Goal: Information Seeking & Learning: Learn about a topic

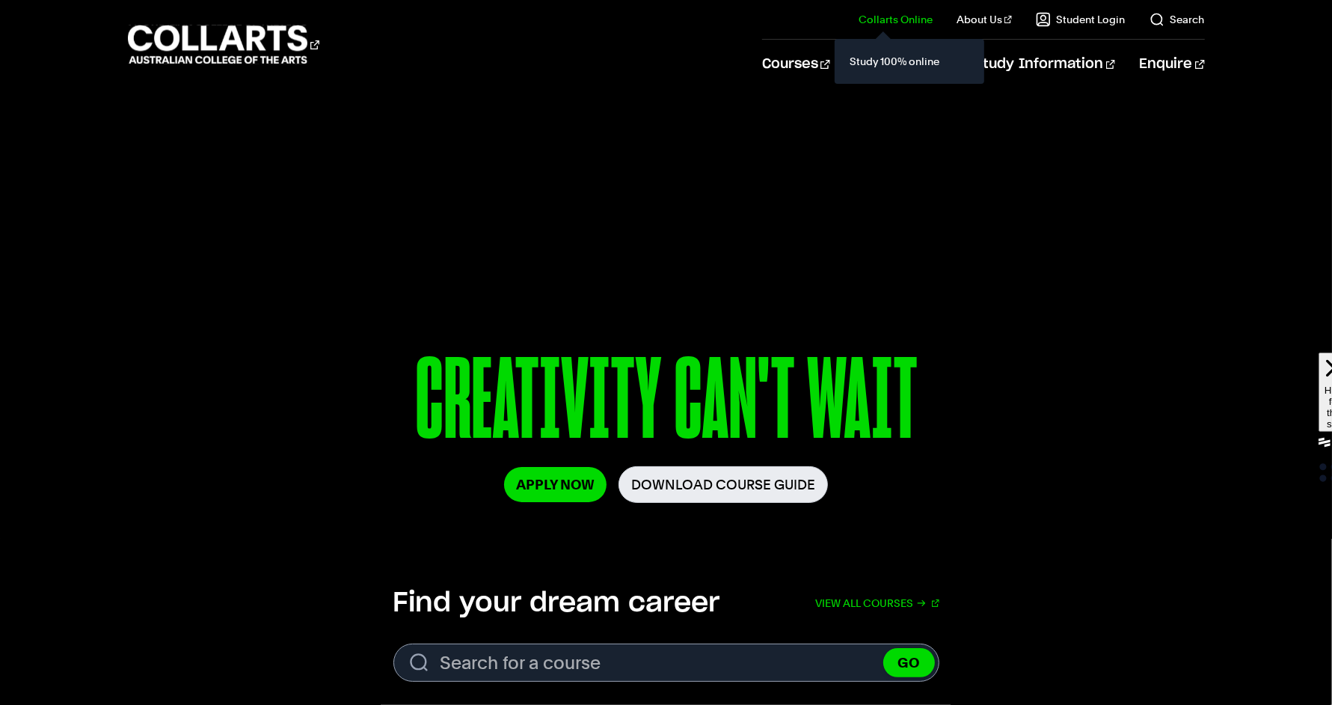
click at [855, 48] on div "Study 100% online" at bounding box center [910, 61] width 150 height 45
click at [905, 595] on link "View all courses" at bounding box center [877, 602] width 124 height 33
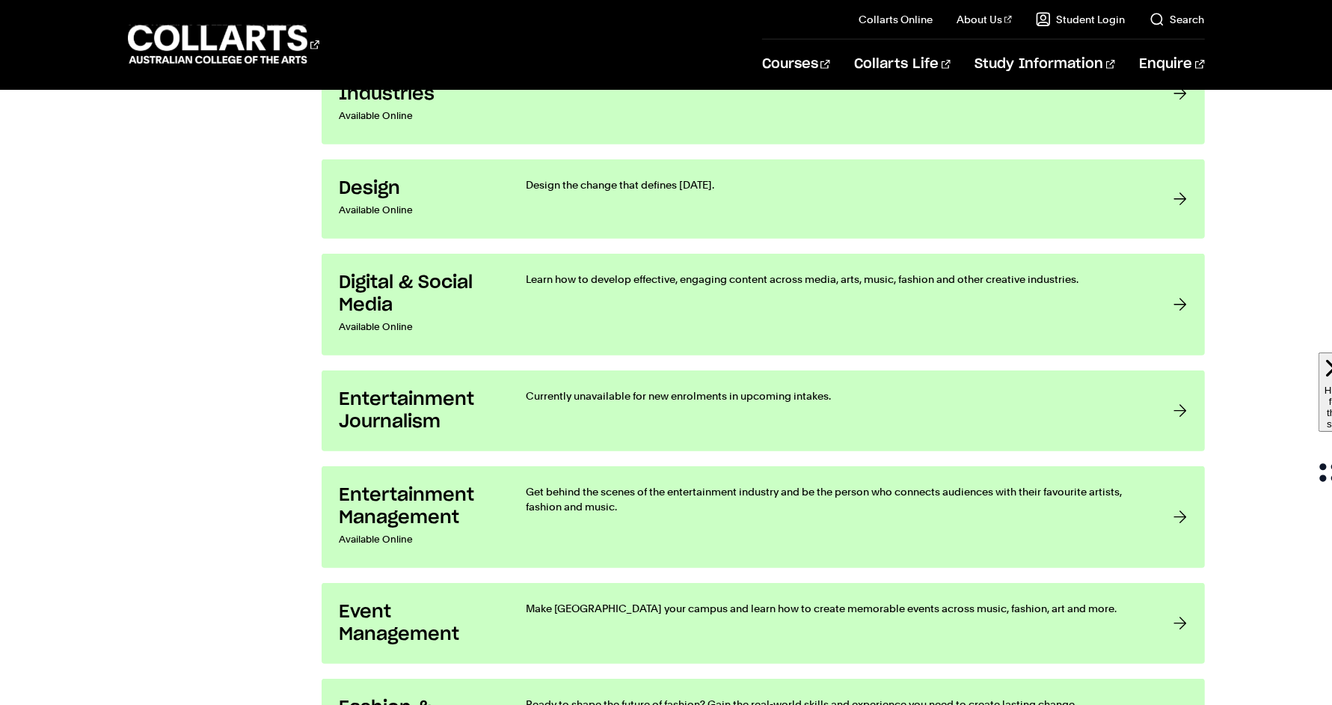
scroll to position [412, 0]
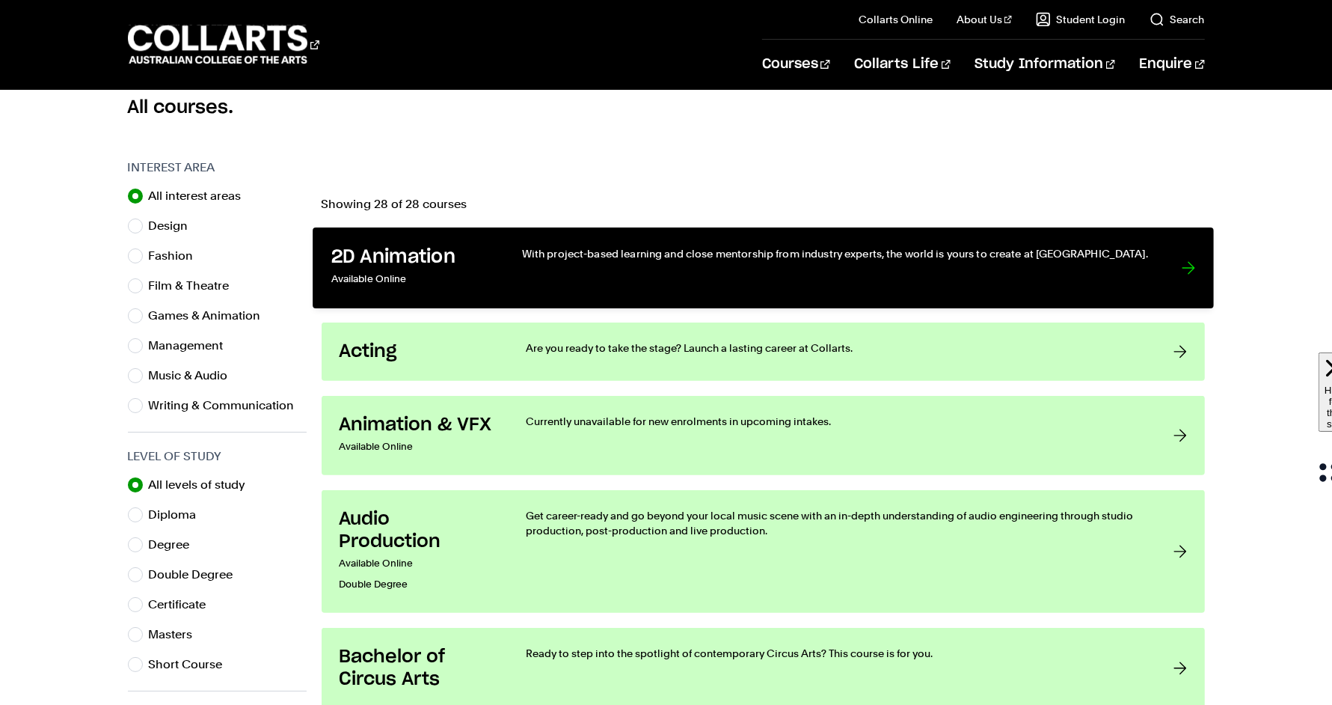
click at [474, 272] on p "Available Online" at bounding box center [411, 280] width 160 height 22
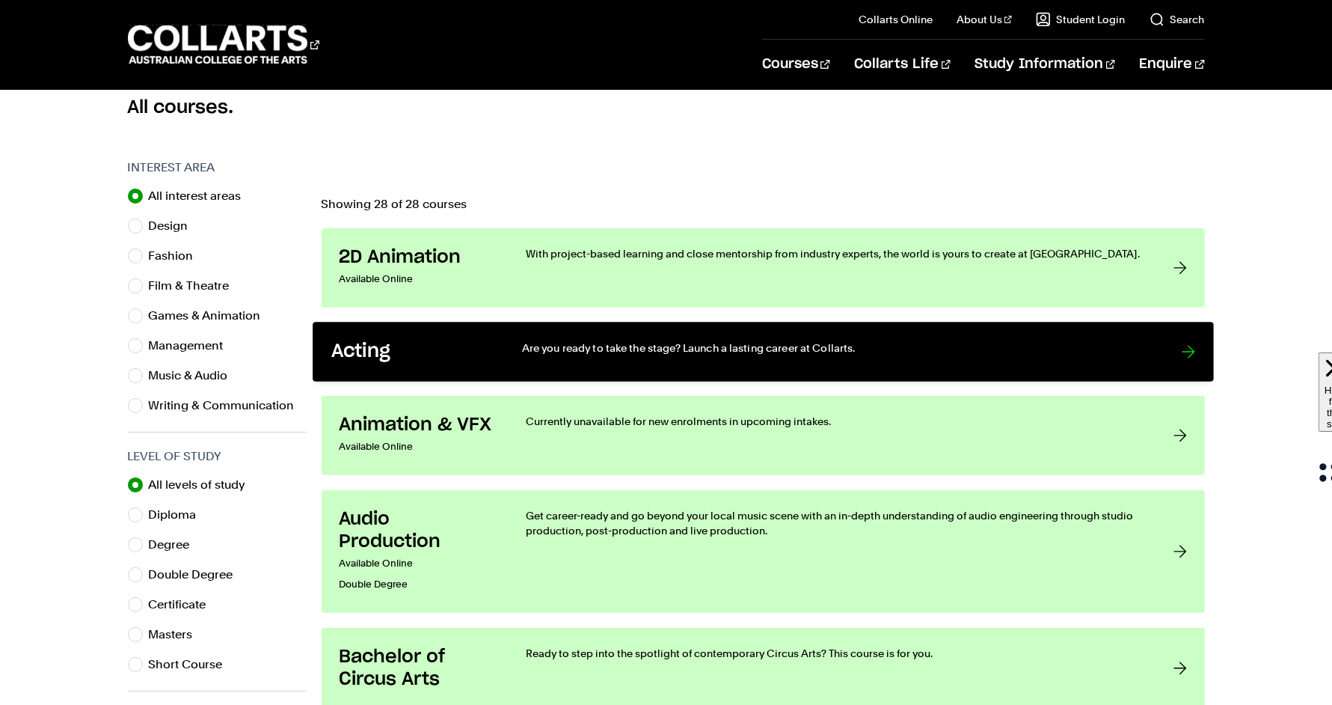
click at [488, 364] on link "Acting Are you ready to take the stage? Launch a lasting career at Collarts." at bounding box center [763, 352] width 901 height 60
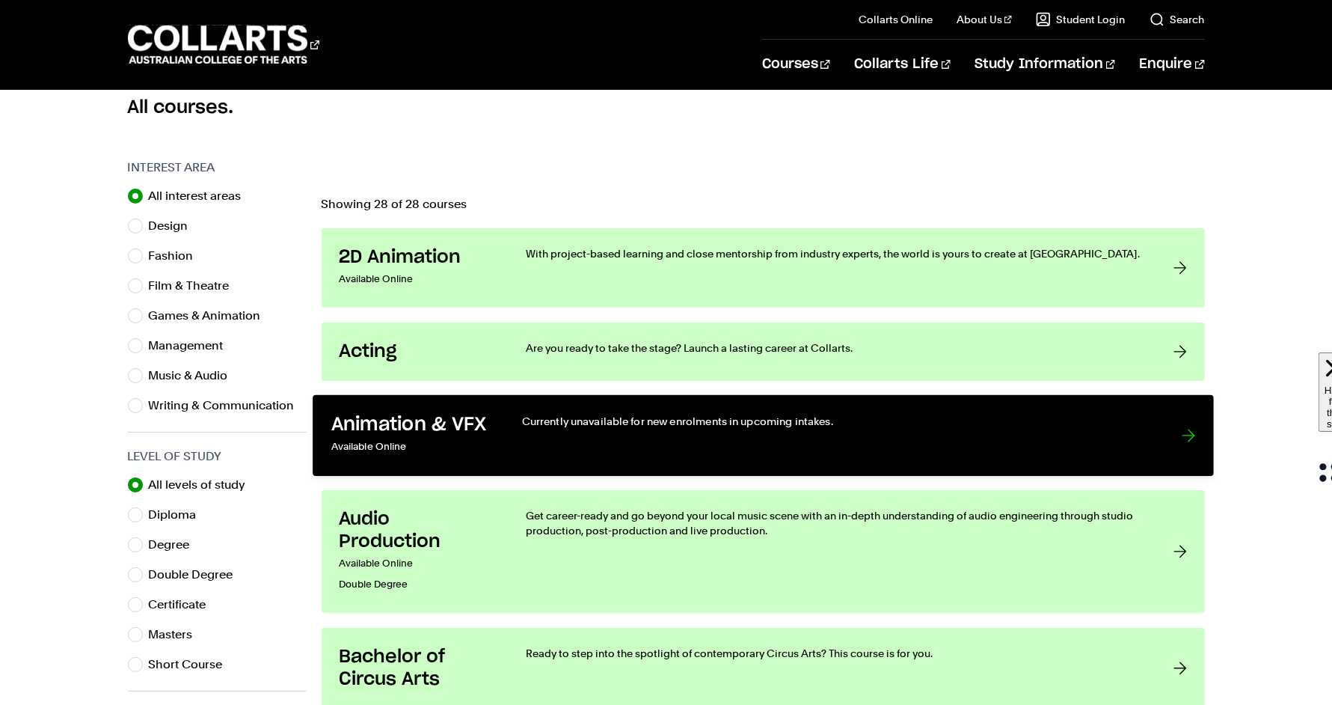
click at [509, 420] on link "Animation & VFX Available Online Currently unavailable for new enrolments in up…" at bounding box center [763, 435] width 901 height 81
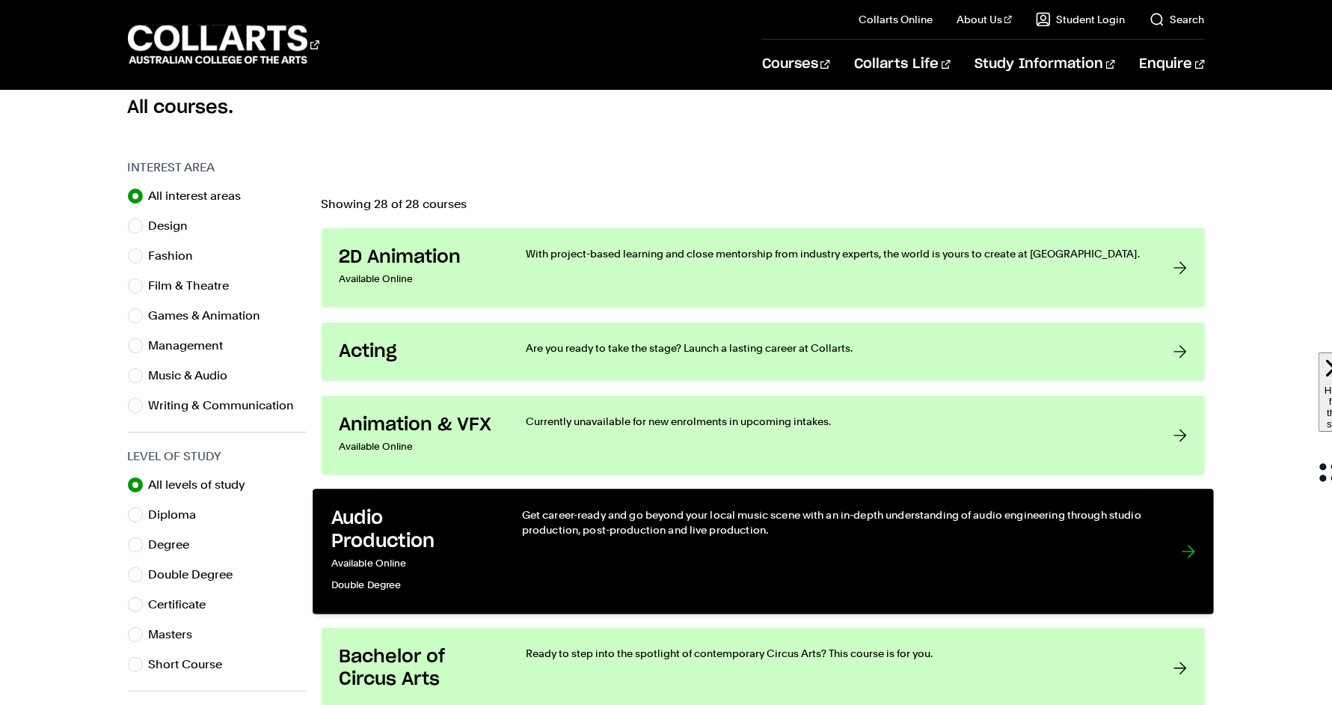
click at [530, 536] on div "Get career-ready and go beyond your local music scene with an in-depth understa…" at bounding box center [835, 551] width 629 height 88
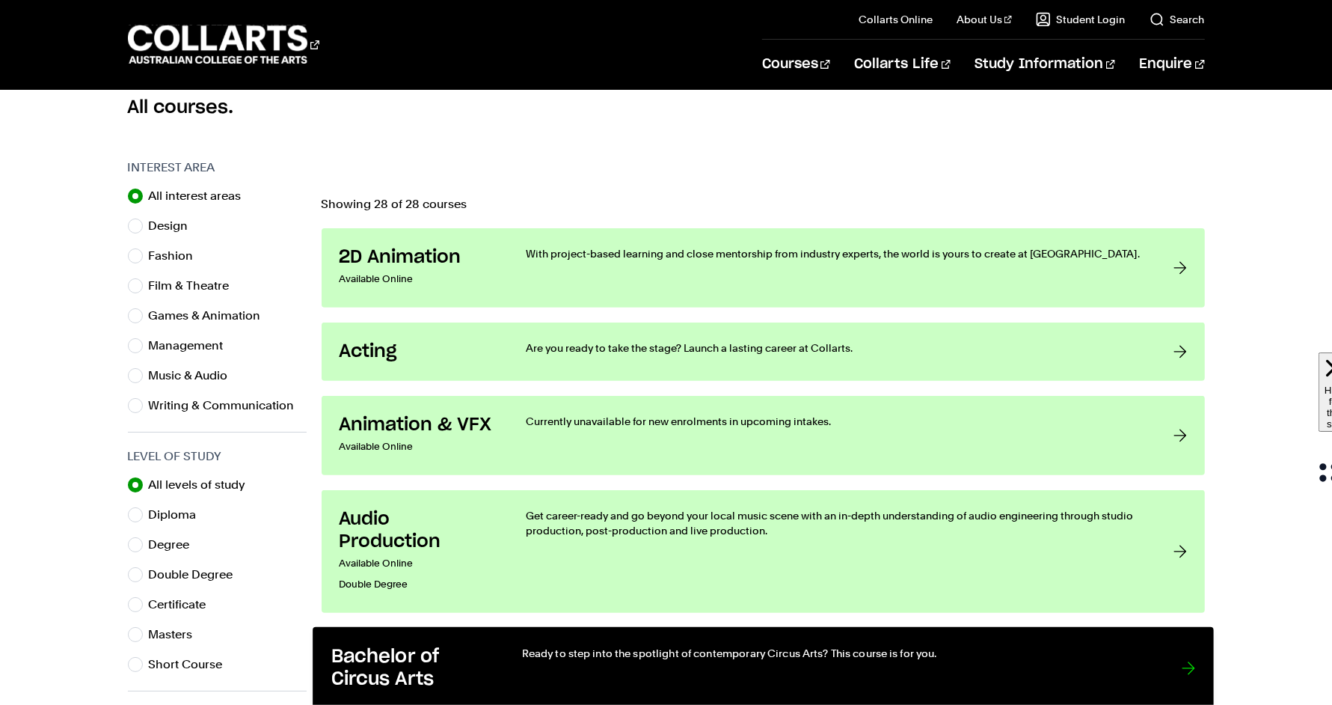
click at [595, 667] on div "Ready to step into the spotlight of contemporary Circus Arts? This course is fo…" at bounding box center [835, 669] width 629 height 46
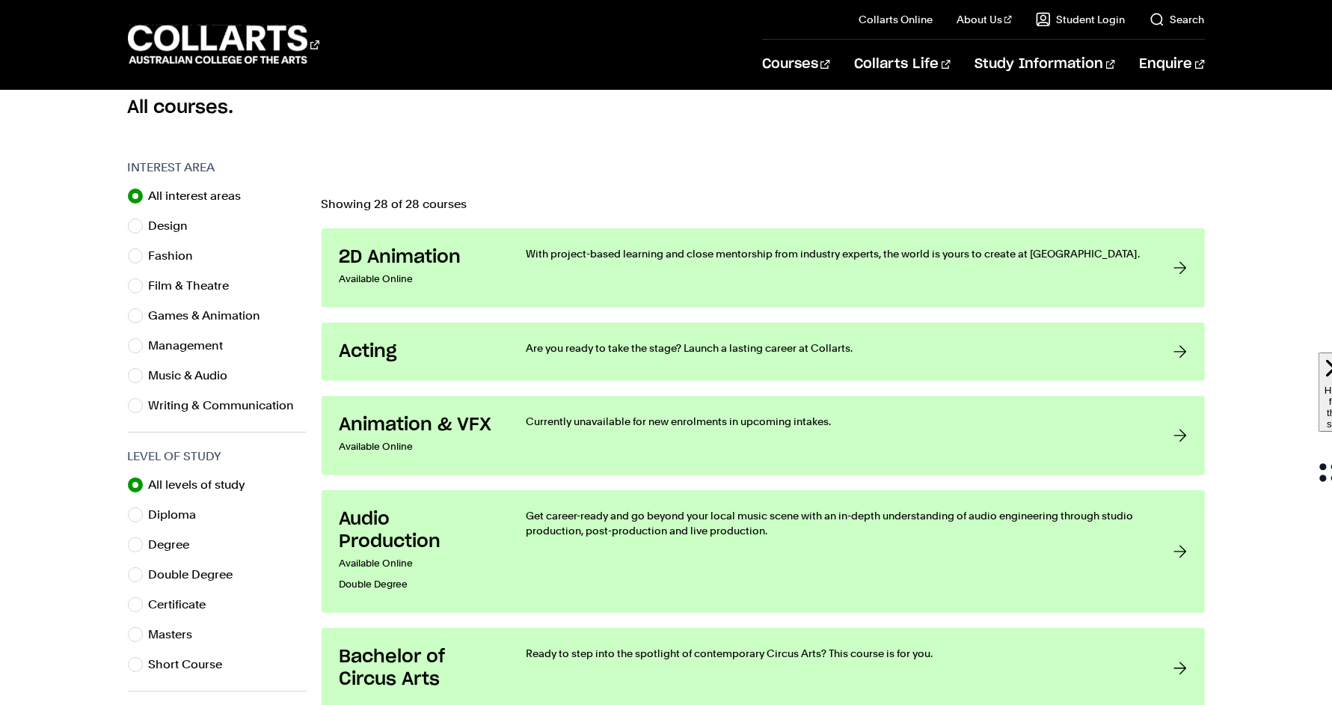
scroll to position [413, 0]
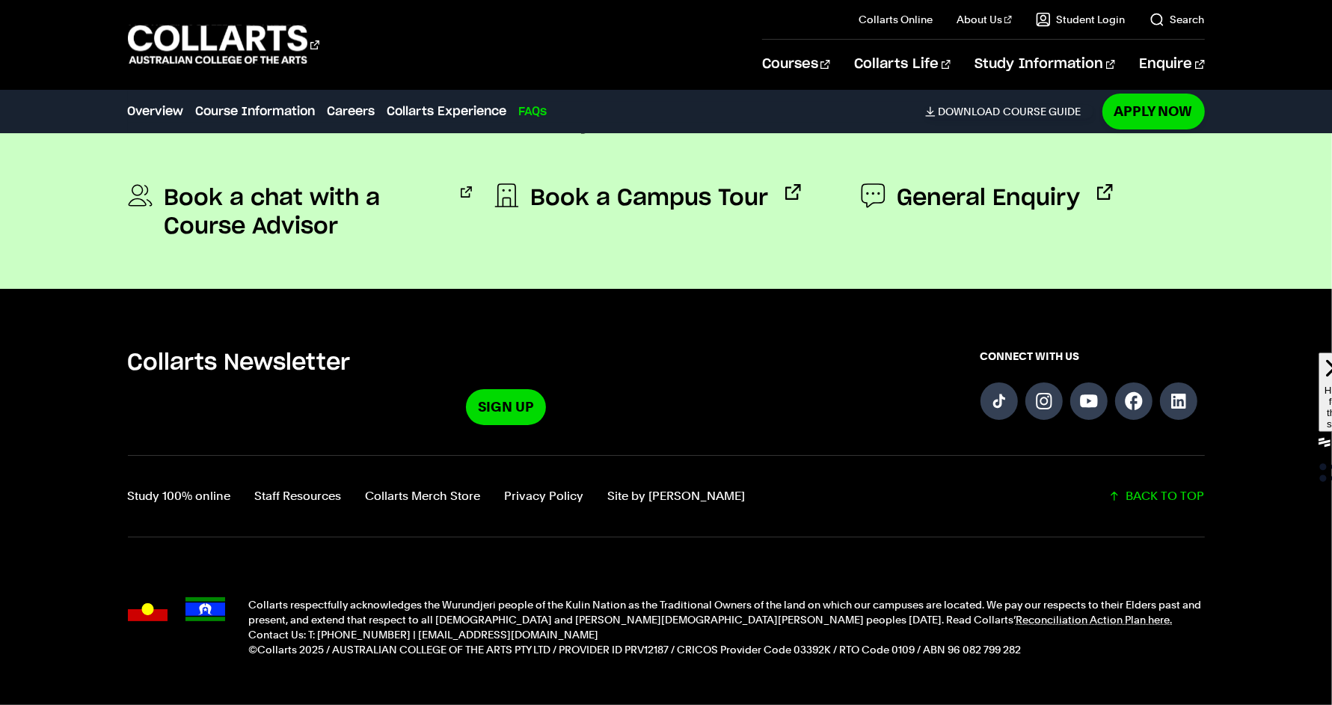
scroll to position [5063, 0]
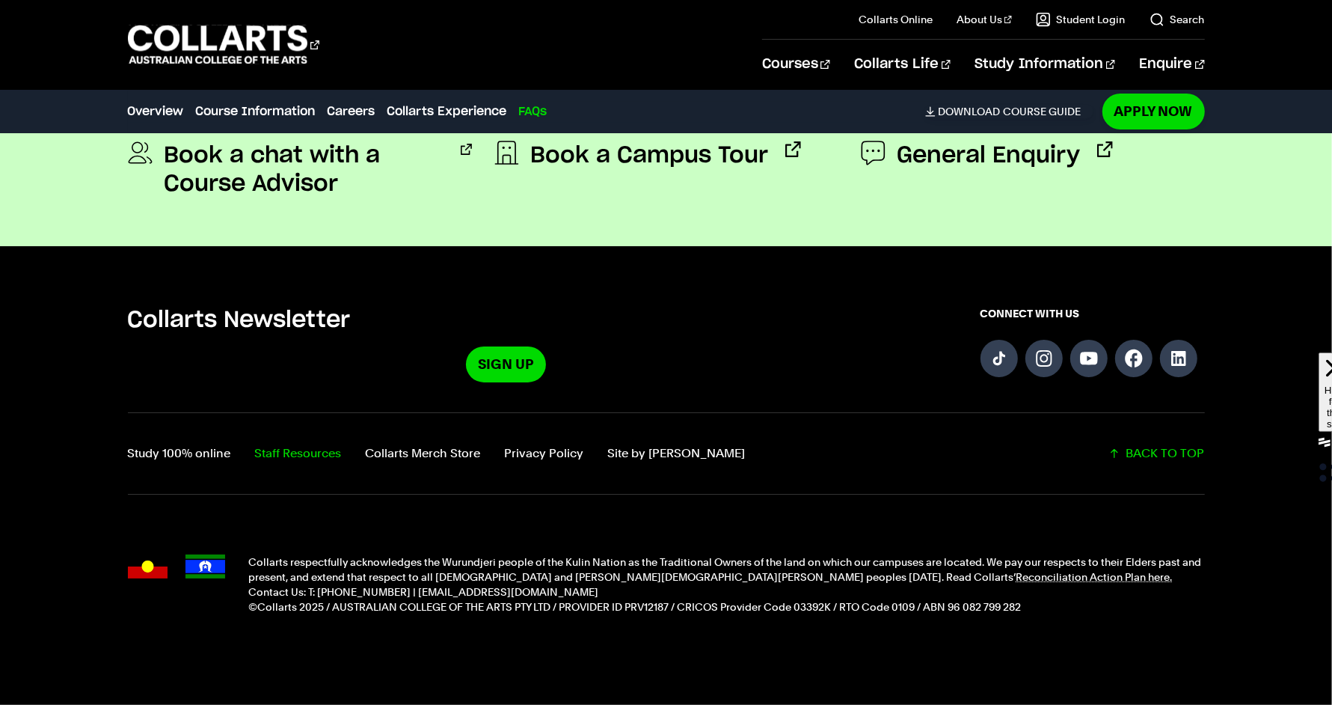
click at [263, 443] on link "Staff Resources" at bounding box center [298, 453] width 87 height 21
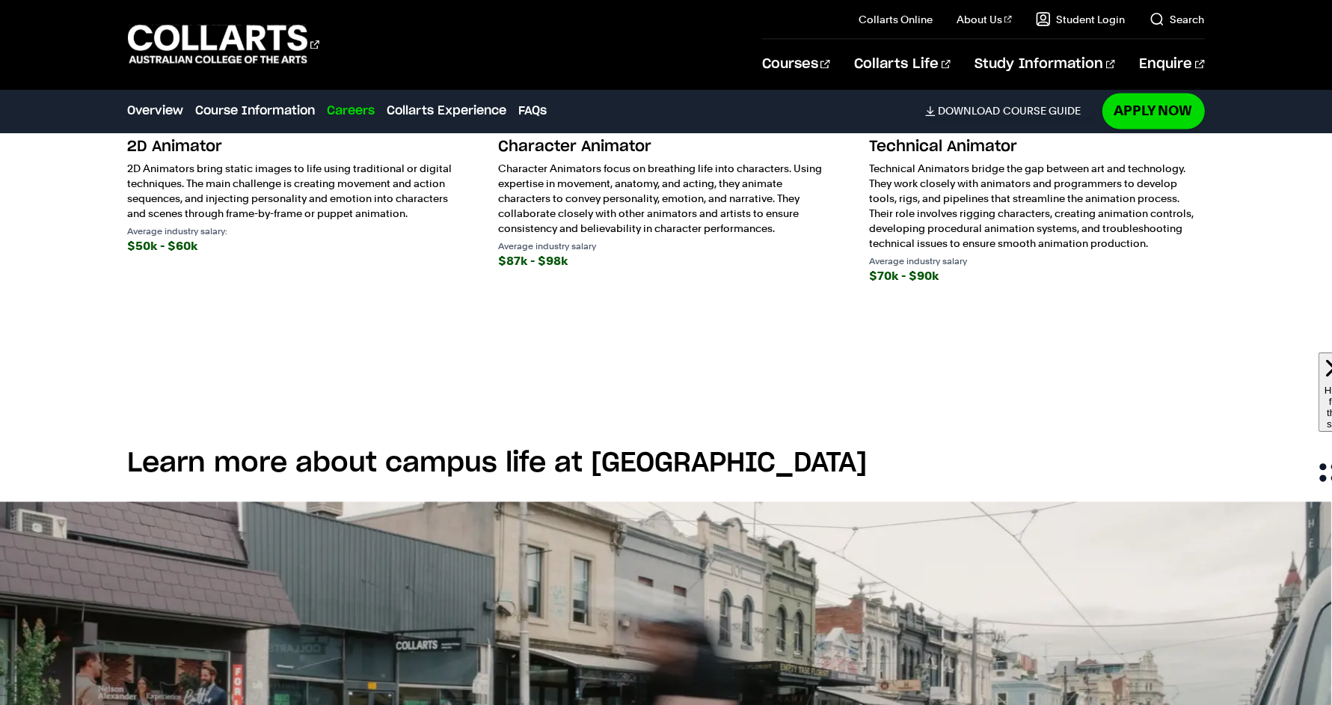
scroll to position [3008, 0]
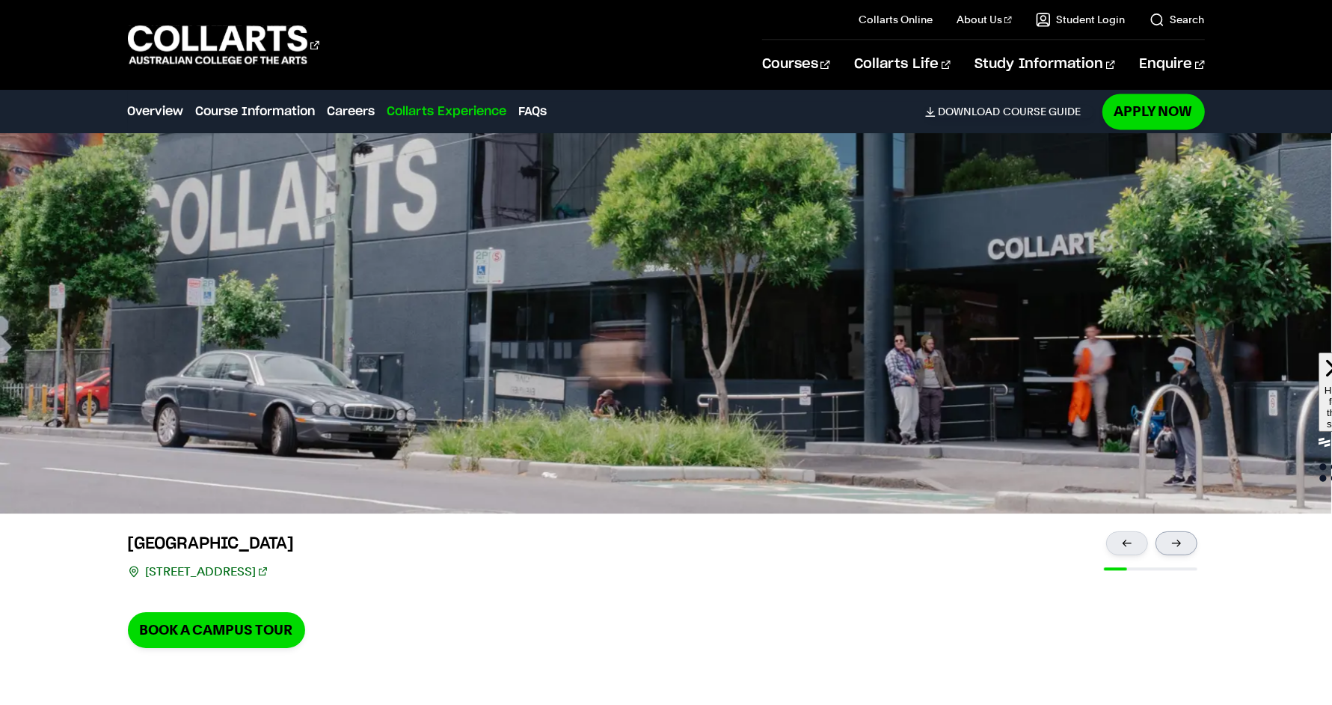
click at [1173, 533] on div at bounding box center [1177, 543] width 42 height 24
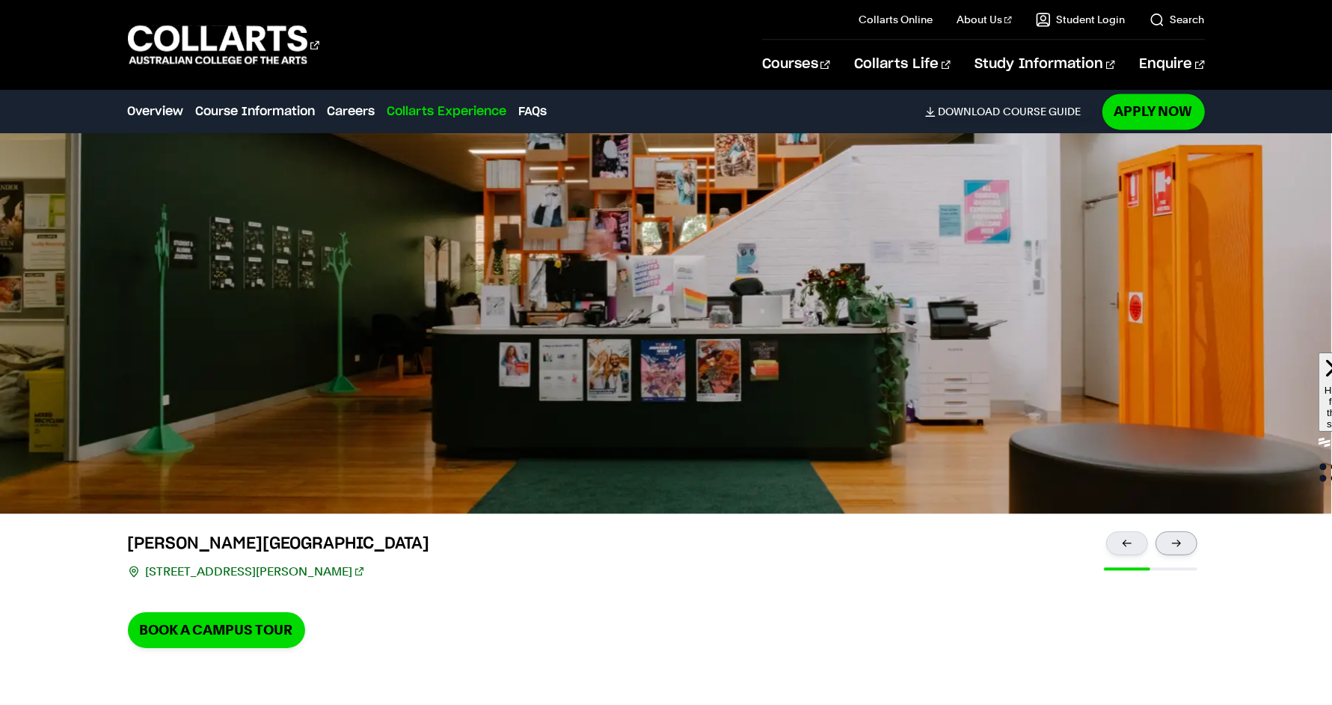
click at [1190, 539] on div at bounding box center [1177, 543] width 42 height 24
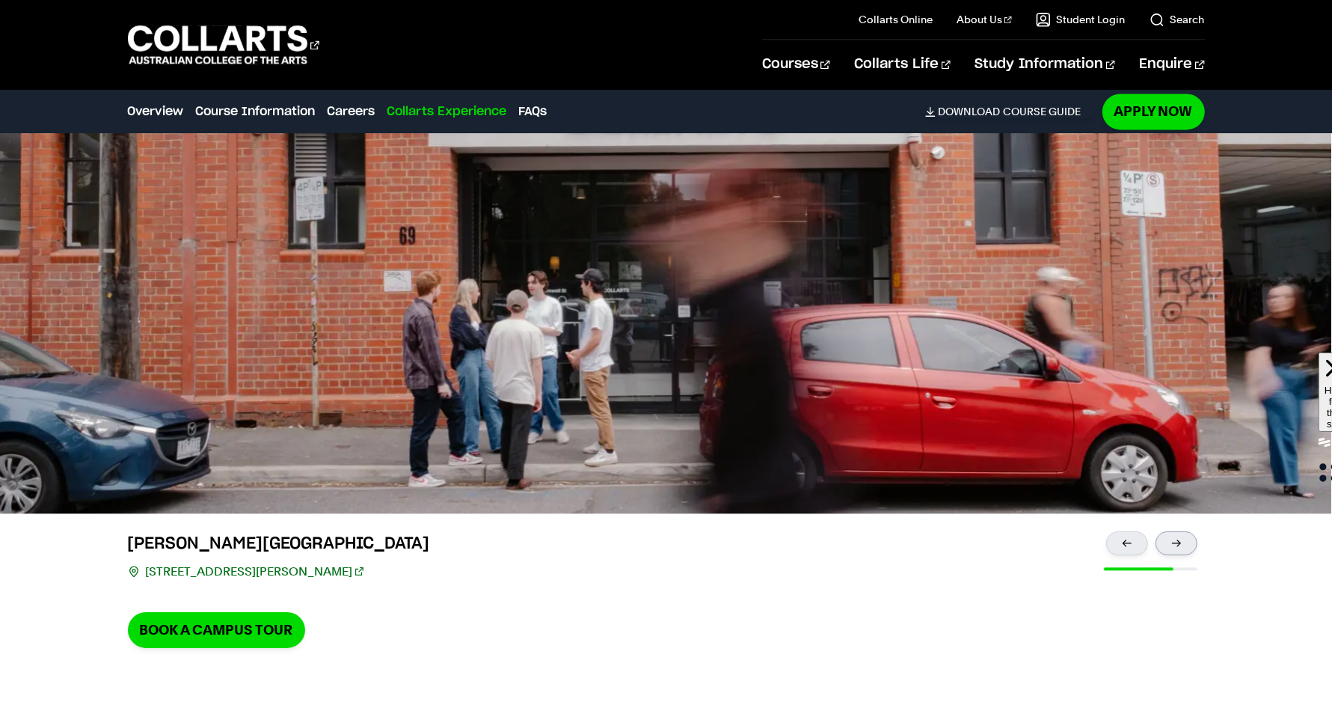
click at [1166, 543] on div at bounding box center [1177, 543] width 42 height 24
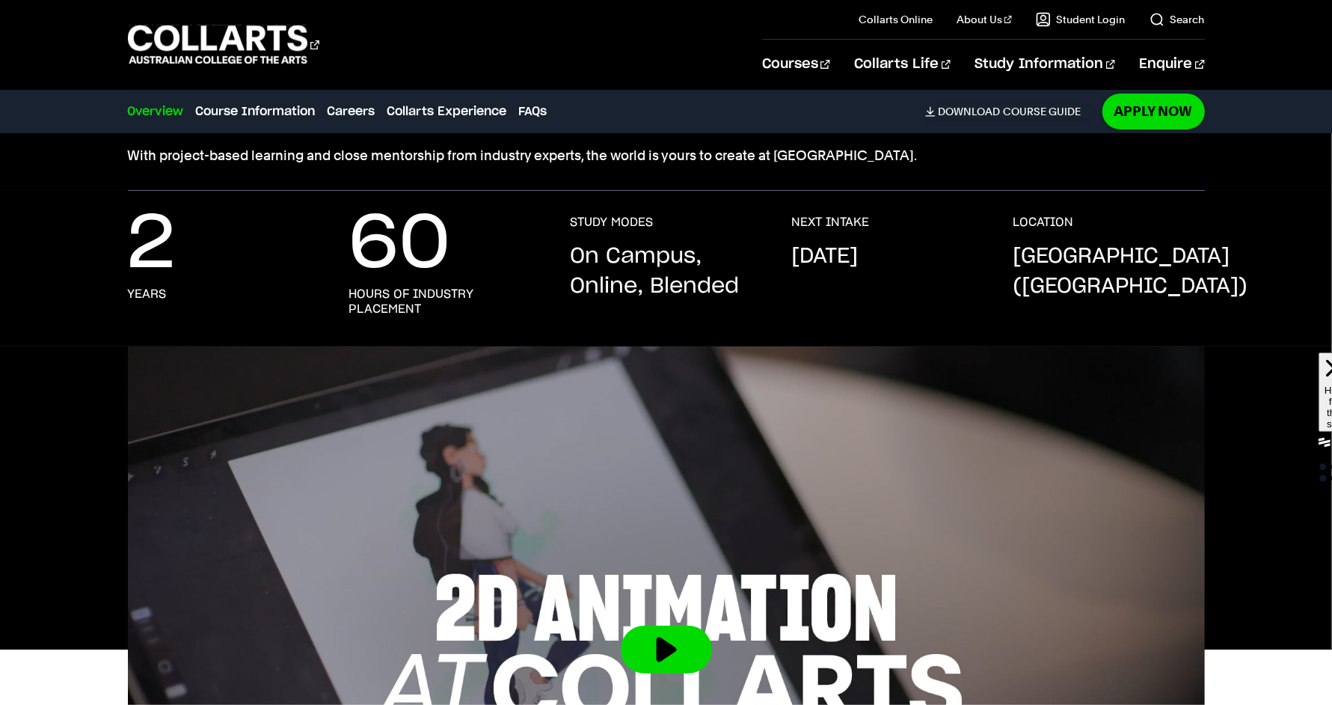
scroll to position [584, 0]
